Goal: Task Accomplishment & Management: Manage account settings

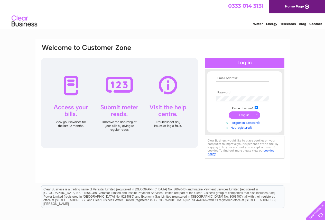
type input "littleducklingsnursery@gmail.com"
click at [252, 62] on div at bounding box center [245, 63] width 80 height 10
click at [229, 61] on div at bounding box center [245, 63] width 80 height 10
click at [245, 116] on input "submit" at bounding box center [245, 114] width 32 height 7
click at [246, 60] on div at bounding box center [245, 63] width 80 height 10
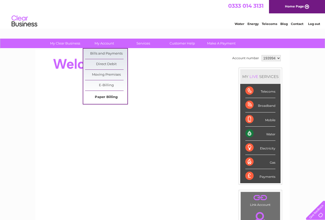
click at [112, 97] on link "Paper Billing" at bounding box center [106, 97] width 42 height 10
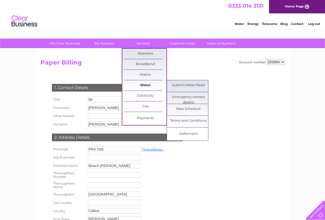
click at [140, 87] on link "Water" at bounding box center [145, 85] width 42 height 10
